Goal: Task Accomplishment & Management: Manage account settings

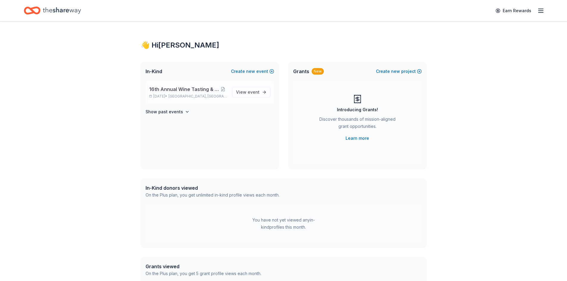
click at [202, 98] on span "[GEOGRAPHIC_DATA], [GEOGRAPHIC_DATA]" at bounding box center [198, 96] width 59 height 5
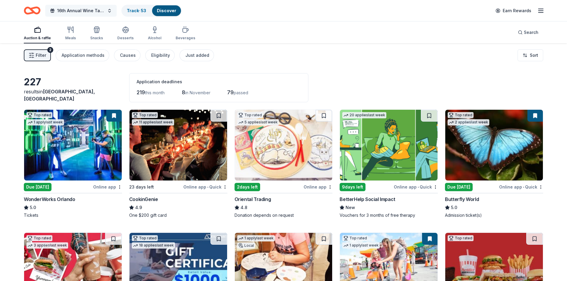
click at [90, 13] on span "16th Annual Wine Tasting & Silent Auction" at bounding box center [81, 10] width 48 height 7
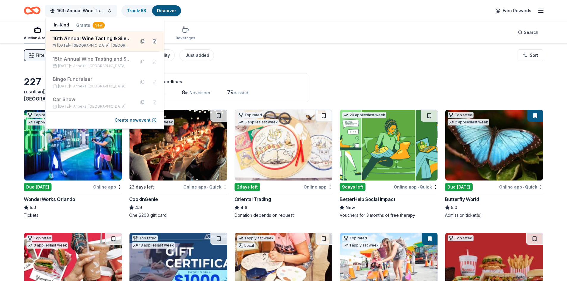
click at [90, 13] on span "16th Annual Wine Tasting & Silent Auction" at bounding box center [81, 10] width 48 height 7
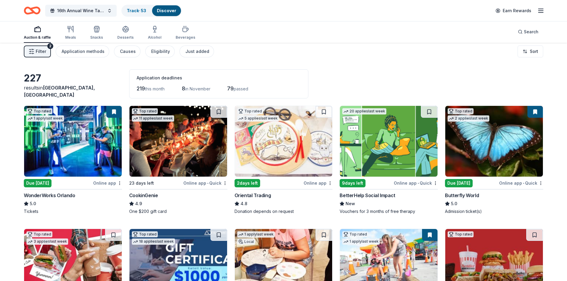
scroll to position [30, 0]
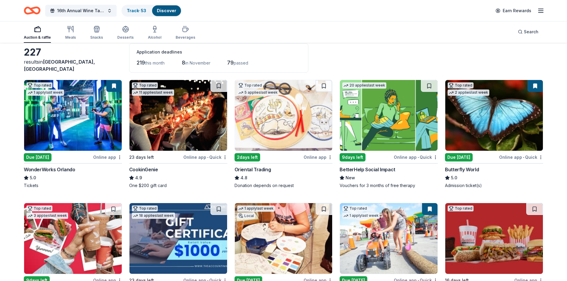
click at [165, 58] on div "Application deadlines 219 this month 8 in November 79 passed" at bounding box center [218, 57] width 179 height 29
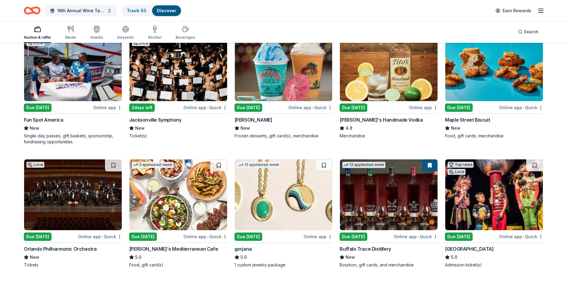
scroll to position [979, 0]
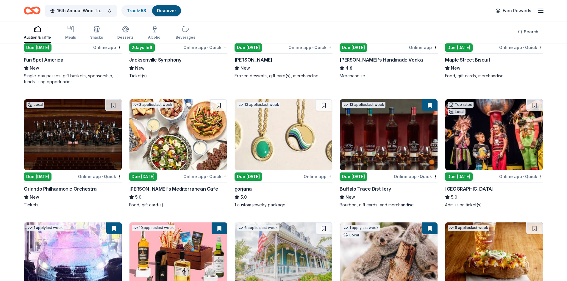
scroll to position [1098, 0]
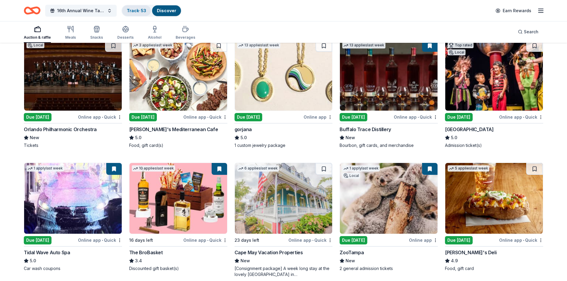
click at [130, 10] on link "Track · 53" at bounding box center [136, 10] width 19 height 5
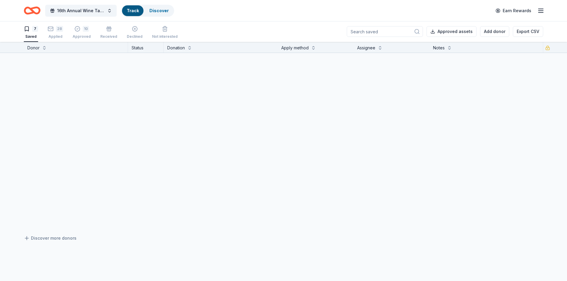
scroll to position [0, 0]
click at [27, 11] on icon "Home" at bounding box center [32, 11] width 17 height 14
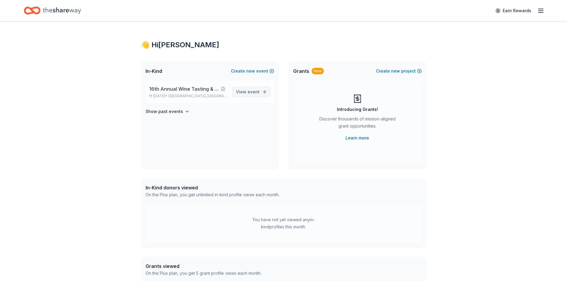
click at [260, 90] on link "View event" at bounding box center [251, 92] width 38 height 11
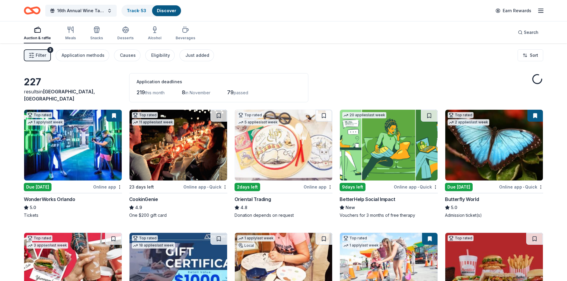
click at [50, 56] on button "Filter 2" at bounding box center [37, 55] width 27 height 12
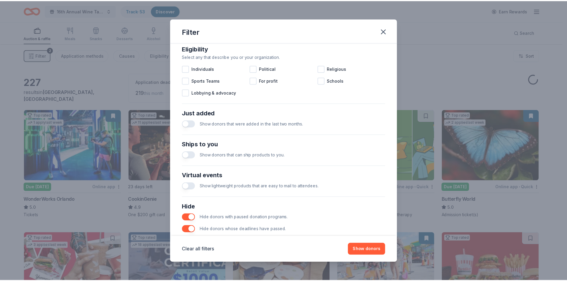
scroll to position [198, 0]
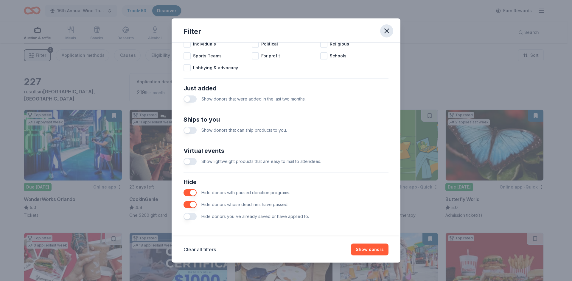
click at [384, 27] on icon "button" at bounding box center [386, 31] width 8 height 8
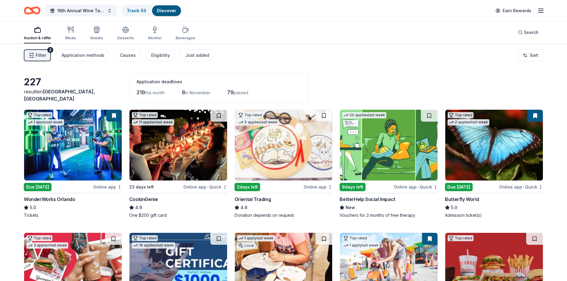
scroll to position [0, 0]
click at [136, 11] on link "Track · 53" at bounding box center [136, 10] width 19 height 5
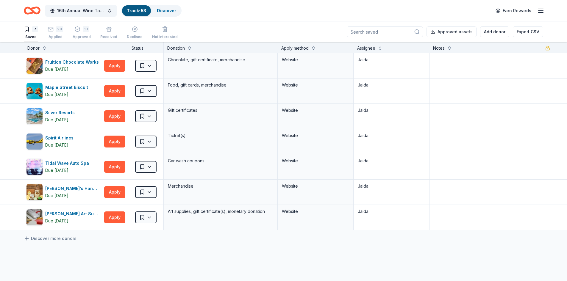
scroll to position [0, 0]
click at [51, 31] on rect "button" at bounding box center [50, 29] width 5 height 4
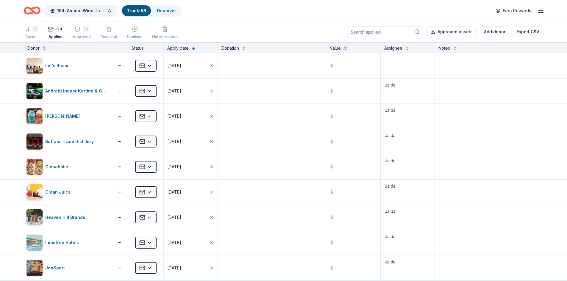
click at [109, 28] on rect "button" at bounding box center [109, 28] width 4 height 1
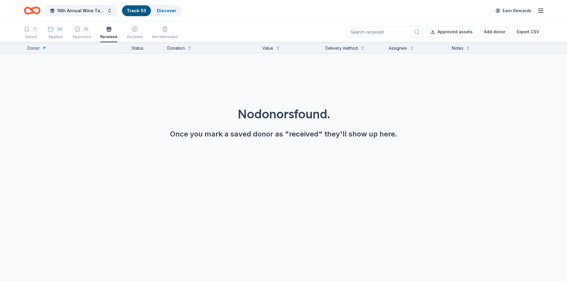
click at [69, 24] on div "7 Saved 28 Applied 10 Approved Received Declined Not interested" at bounding box center [101, 33] width 154 height 18
click at [80, 32] on div "10 Approved" at bounding box center [82, 32] width 18 height 13
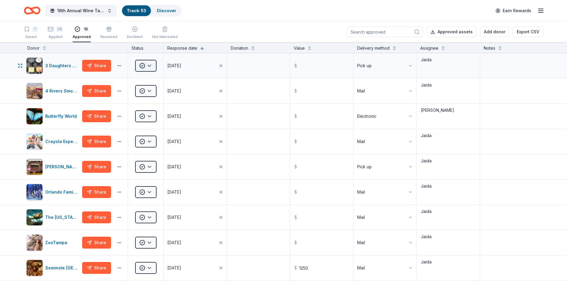
click at [139, 66] on html "16th Annual Wine Tasting & Silent Auction Track · 53 Discover Earn Rewards 7 Sa…" at bounding box center [283, 140] width 567 height 281
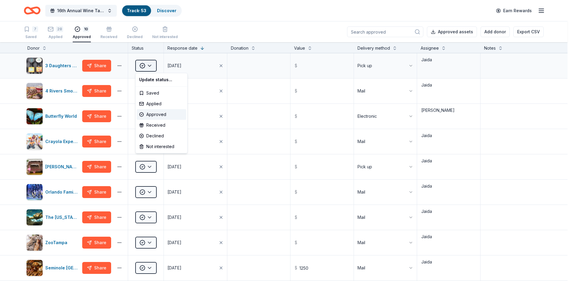
click at [139, 66] on html "16th Annual Wine Tasting & Silent Auction Track · 53 Discover Earn Rewards 7 Sa…" at bounding box center [286, 140] width 572 height 281
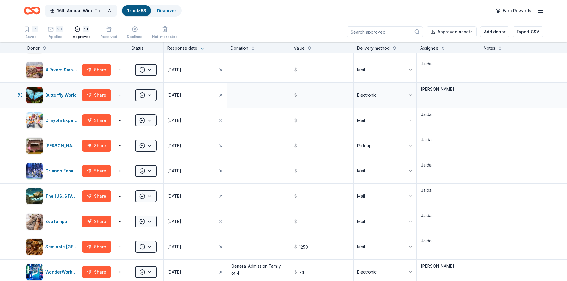
scroll to position [60, 0]
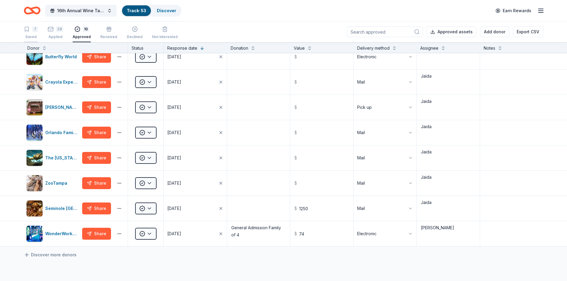
click at [37, 38] on div "Saved" at bounding box center [31, 37] width 14 height 5
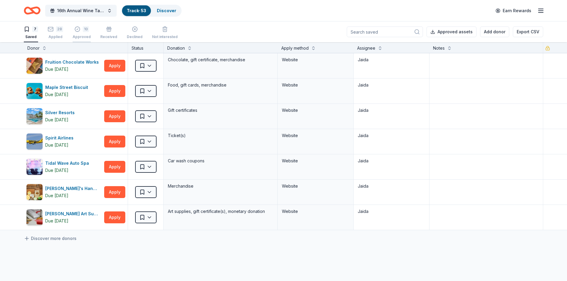
click at [85, 34] on div "10 Approved" at bounding box center [82, 32] width 18 height 13
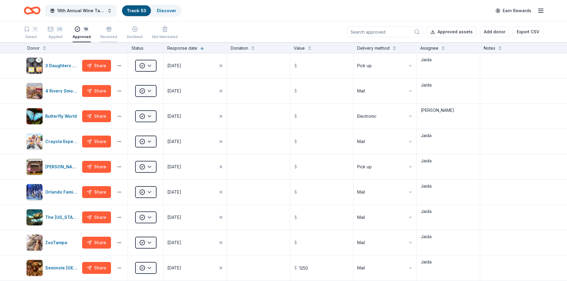
click at [112, 35] on div "Received" at bounding box center [108, 32] width 17 height 13
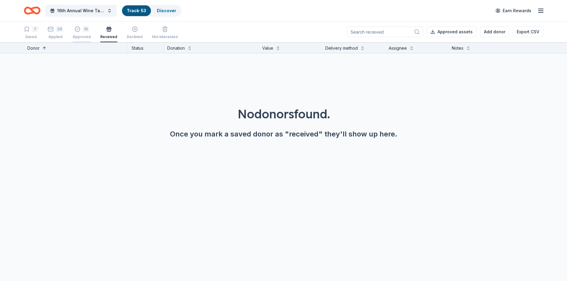
click at [82, 34] on div "10 Approved" at bounding box center [82, 32] width 18 height 13
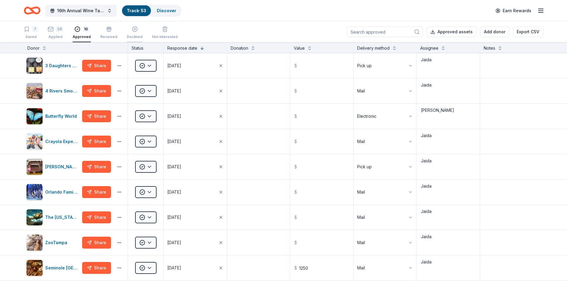
scroll to position [0, 0]
click at [58, 39] on div "Applied" at bounding box center [55, 36] width 15 height 5
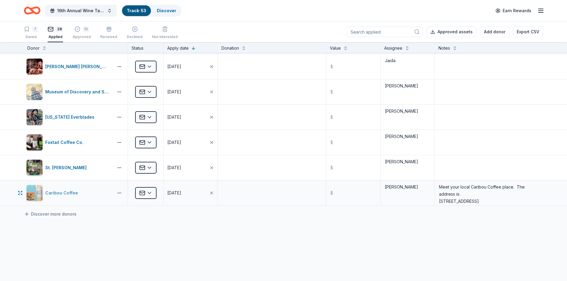
scroll to position [566, 0]
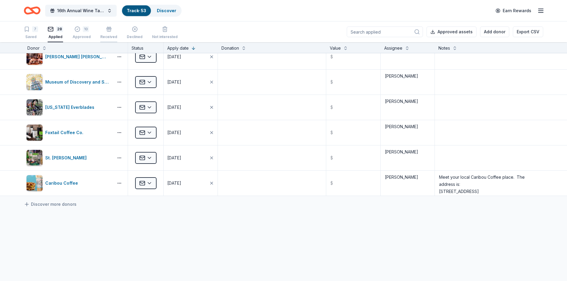
click at [113, 30] on div "button" at bounding box center [108, 29] width 17 height 6
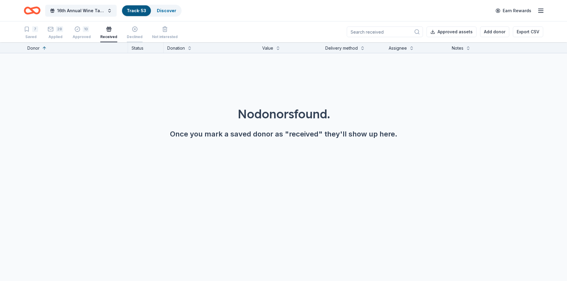
click at [132, 27] on icon "button" at bounding box center [135, 29] width 6 height 6
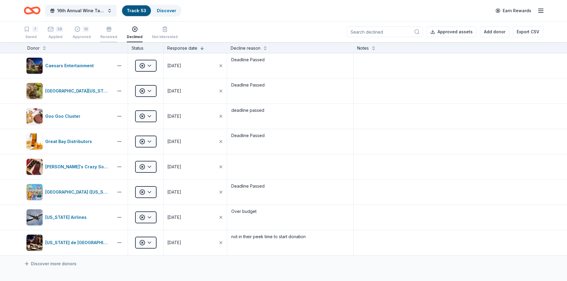
click at [113, 31] on div "button" at bounding box center [108, 29] width 17 height 6
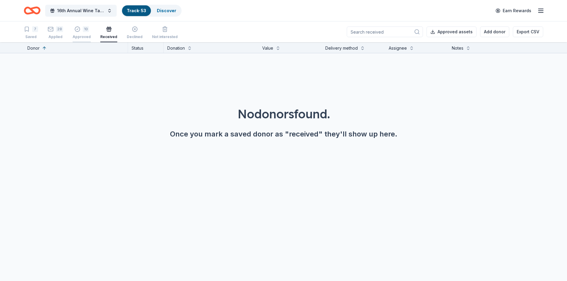
click at [80, 38] on div "Approved" at bounding box center [82, 37] width 18 height 5
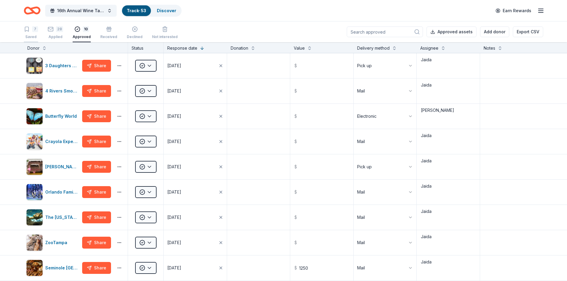
click at [25, 34] on div "7 Saved" at bounding box center [31, 32] width 14 height 13
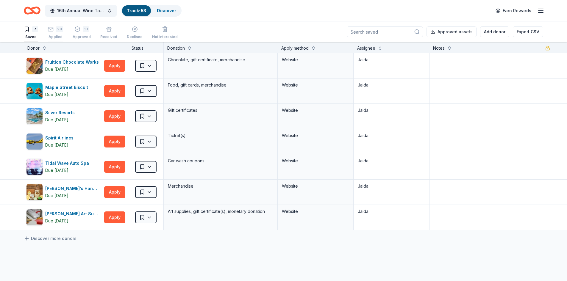
click at [61, 39] on button "28 Applied" at bounding box center [55, 33] width 15 height 18
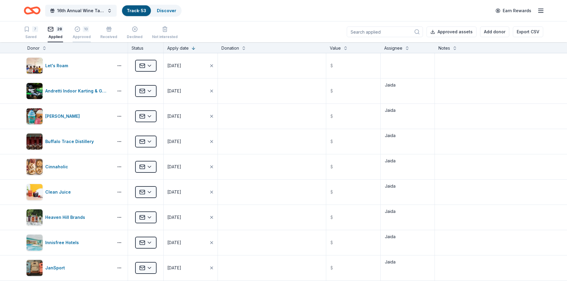
click at [78, 34] on div "10 Approved" at bounding box center [82, 32] width 18 height 13
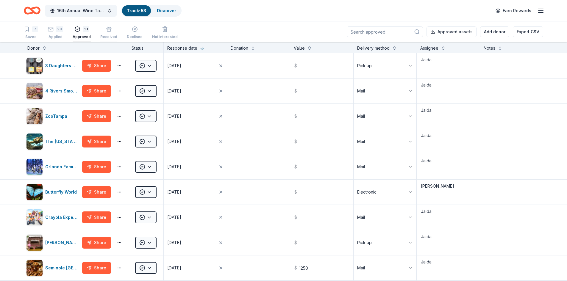
click at [111, 34] on div "Received" at bounding box center [108, 32] width 17 height 13
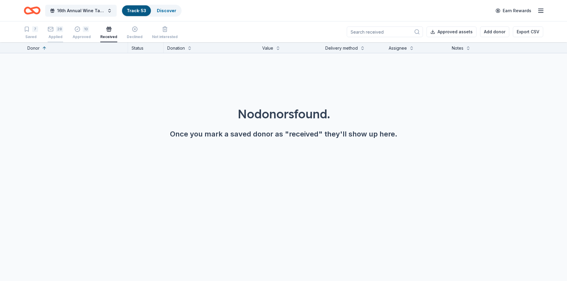
click at [59, 29] on div "28" at bounding box center [59, 29] width 7 height 6
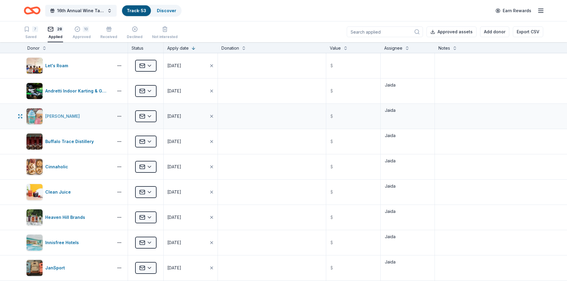
click at [75, 116] on div "[PERSON_NAME]" at bounding box center [63, 116] width 37 height 7
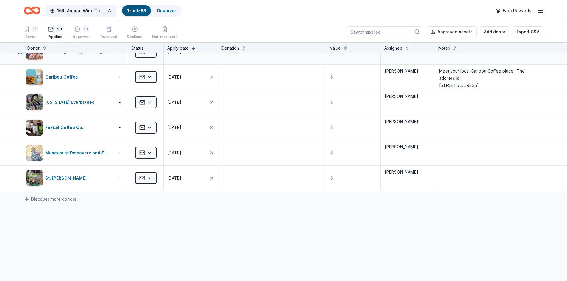
scroll to position [592, 0]
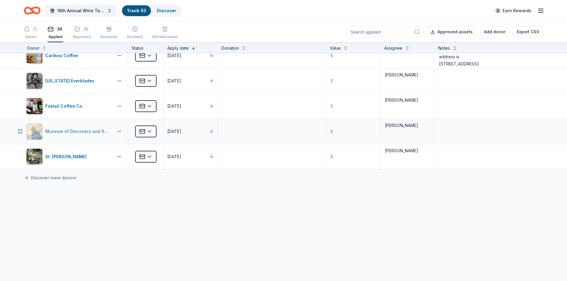
click at [67, 132] on div "Museum of Discovery and Science" at bounding box center [78, 131] width 66 height 7
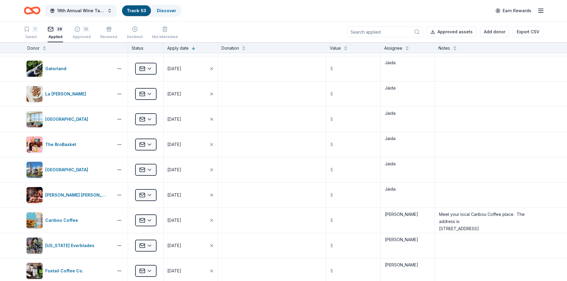
scroll to position [324, 0]
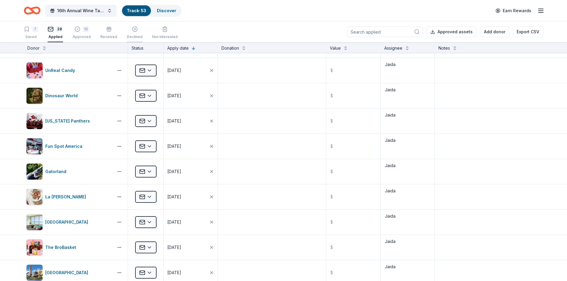
click at [134, 35] on div "Declined" at bounding box center [135, 37] width 16 height 5
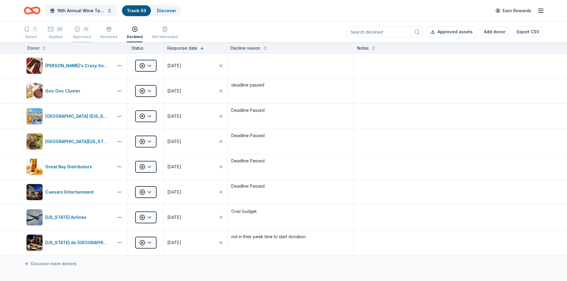
click at [84, 32] on div "10 Approved" at bounding box center [82, 32] width 18 height 13
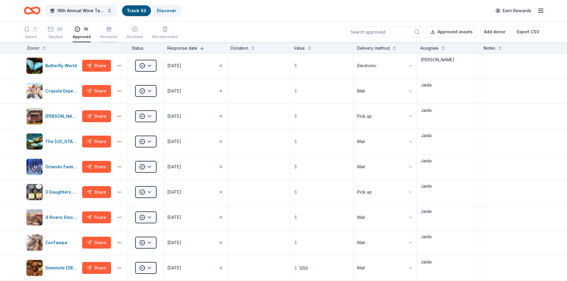
click at [112, 38] on div "Received" at bounding box center [108, 37] width 17 height 5
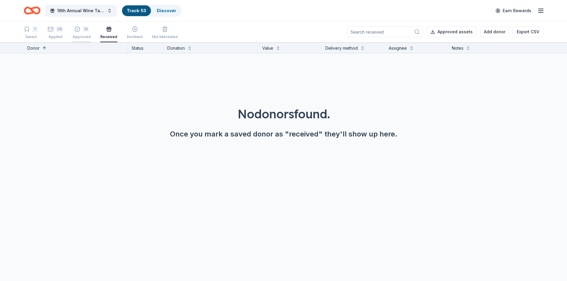
click at [81, 30] on div "10" at bounding box center [82, 29] width 18 height 6
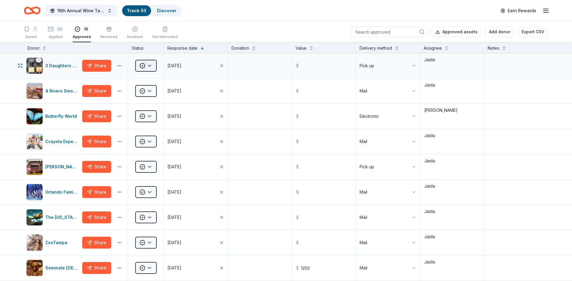
click at [145, 68] on html "16th Annual Wine Tasting & Silent Auction Track · 53 Discover Earn Rewards 7 Sa…" at bounding box center [286, 140] width 572 height 281
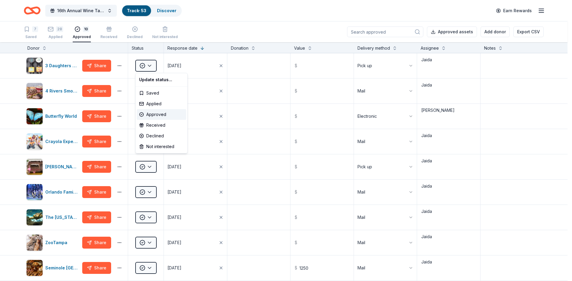
click at [146, 68] on html "16th Annual Wine Tasting & Silent Auction Track · 53 Discover Earn Rewards 7 Sa…" at bounding box center [286, 140] width 572 height 281
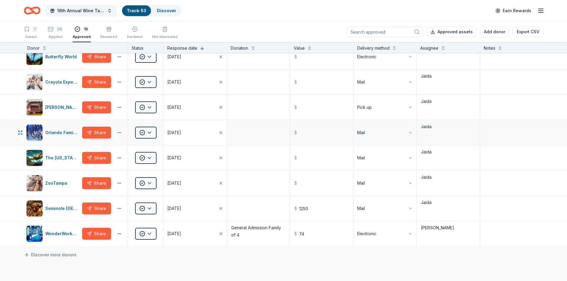
scroll to position [89, 0]
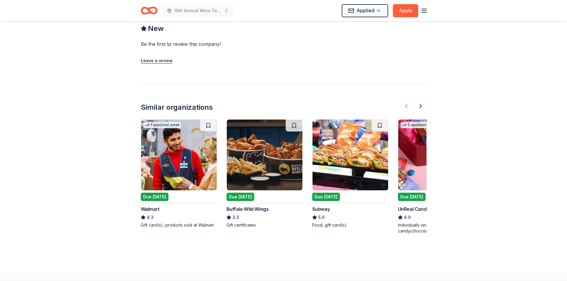
scroll to position [565, 0]
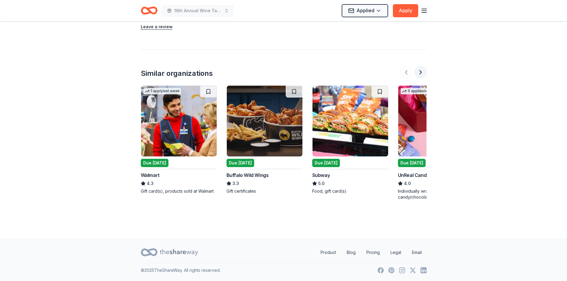
click at [421, 75] on button at bounding box center [421, 72] width 12 height 12
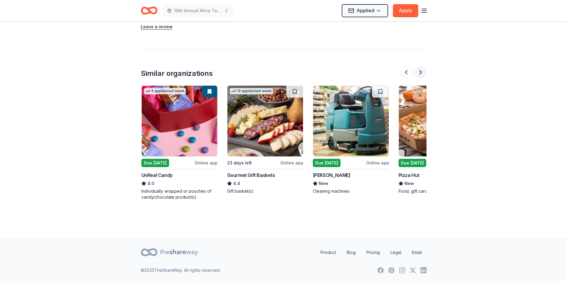
scroll to position [0, 257]
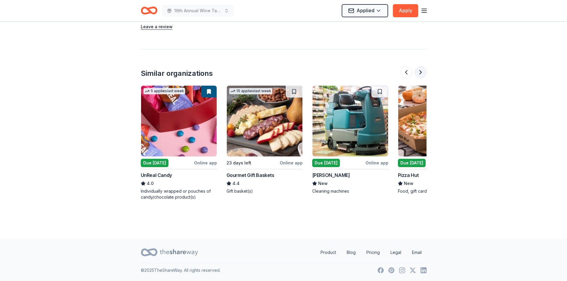
click at [421, 75] on button at bounding box center [421, 72] width 12 height 12
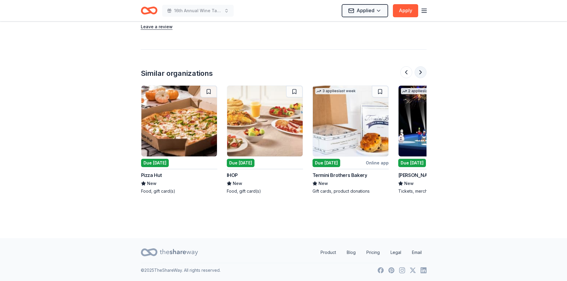
scroll to position [0, 515]
click at [421, 75] on button at bounding box center [421, 72] width 12 height 12
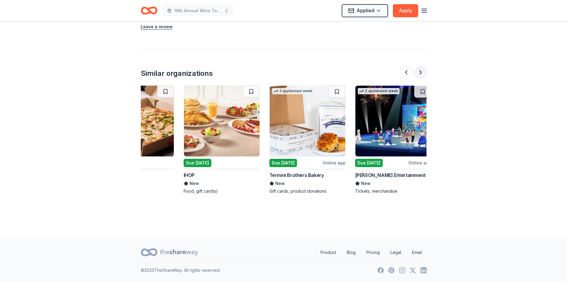
scroll to position [0, 562]
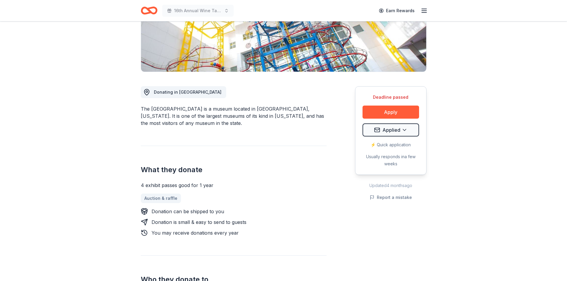
scroll to position [119, 0]
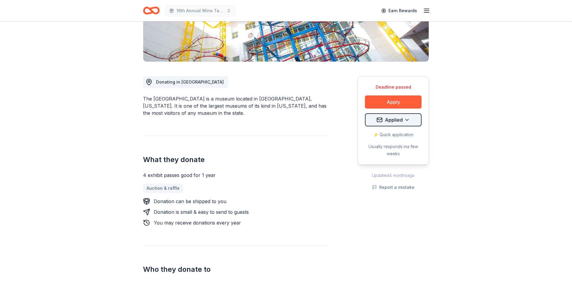
click at [394, 121] on html "16th Annual Wine Tasting & Silent Auction Earn Rewards Deadline passed Share Mu…" at bounding box center [286, 21] width 572 height 281
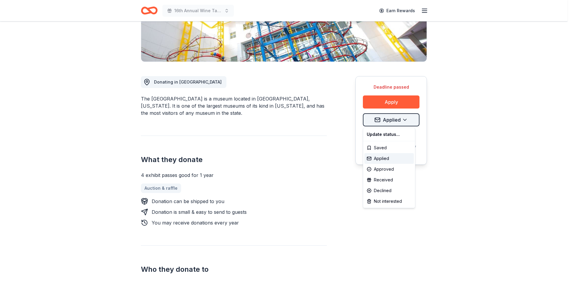
click at [394, 121] on html "16th Annual Wine Tasting & Silent Auction Earn Rewards Deadline passed Share Mu…" at bounding box center [286, 21] width 572 height 281
